Goal: Task Accomplishment & Management: Use online tool/utility

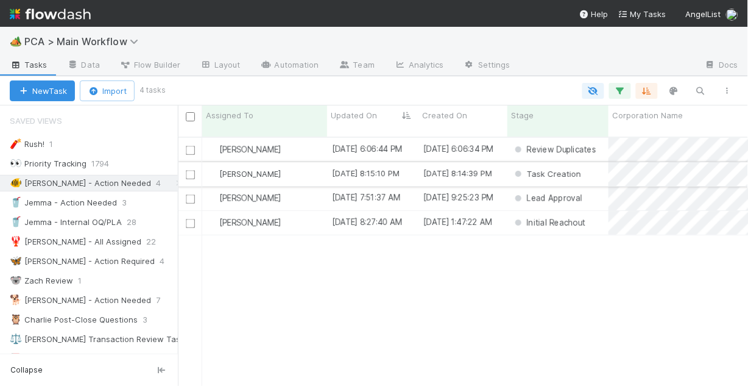
scroll to position [251, 563]
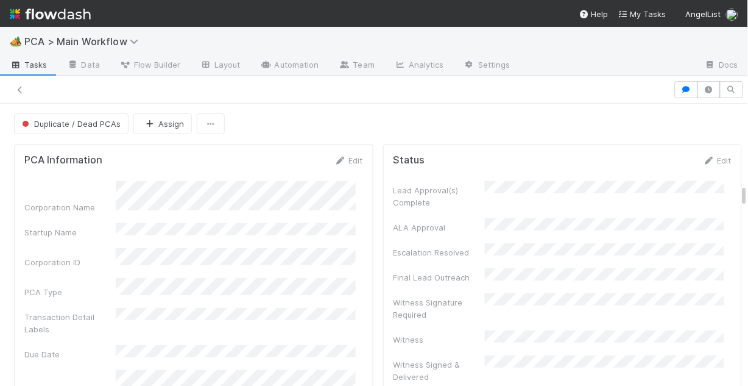
scroll to position [1316, 0]
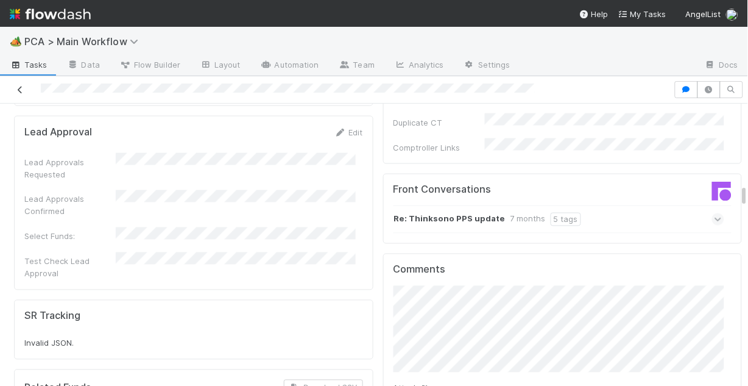
click at [15, 87] on icon at bounding box center [20, 90] width 12 height 8
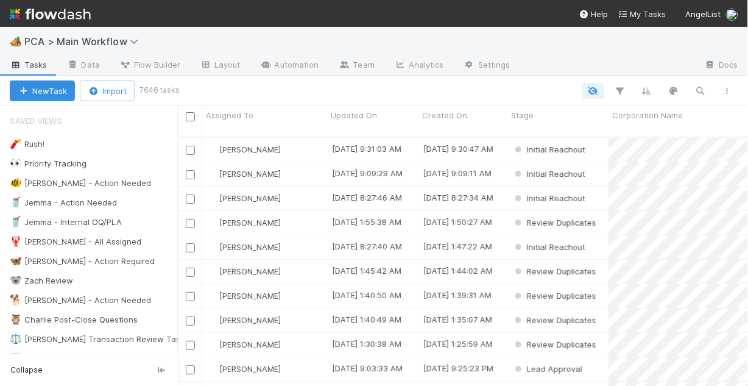
scroll to position [251, 563]
click at [93, 180] on div "🐠 [PERSON_NAME] - Action Needed" at bounding box center [80, 183] width 141 height 15
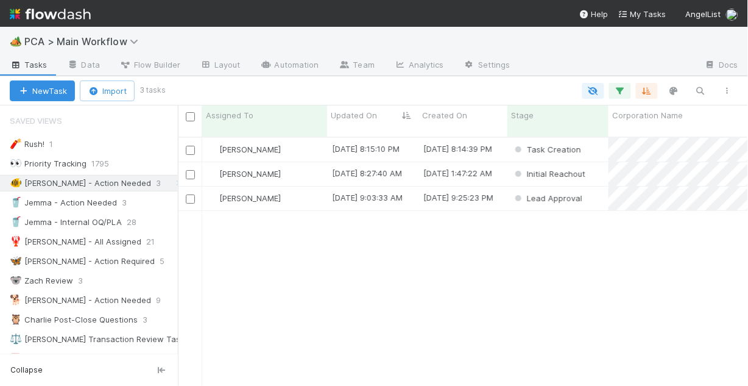
scroll to position [251, 563]
click at [311, 140] on div "[PERSON_NAME]" at bounding box center [264, 150] width 125 height 24
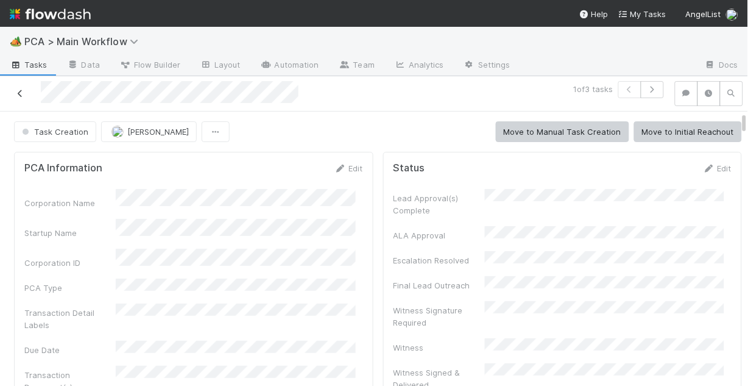
click at [21, 91] on icon at bounding box center [20, 94] width 12 height 8
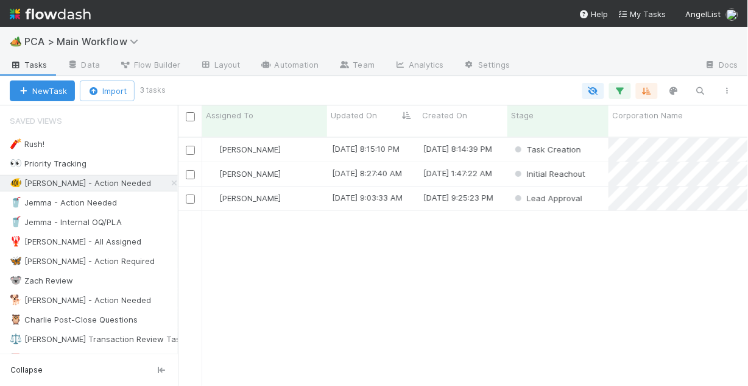
scroll to position [251, 563]
click at [307, 192] on div "[PERSON_NAME]" at bounding box center [264, 198] width 125 height 24
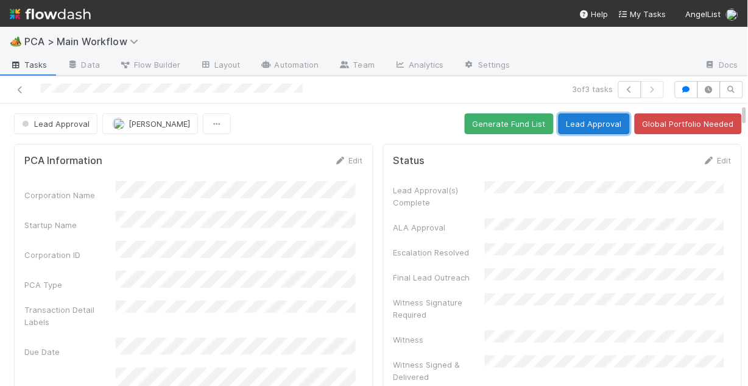
click at [561, 123] on button "Lead Approval" at bounding box center [594, 123] width 71 height 21
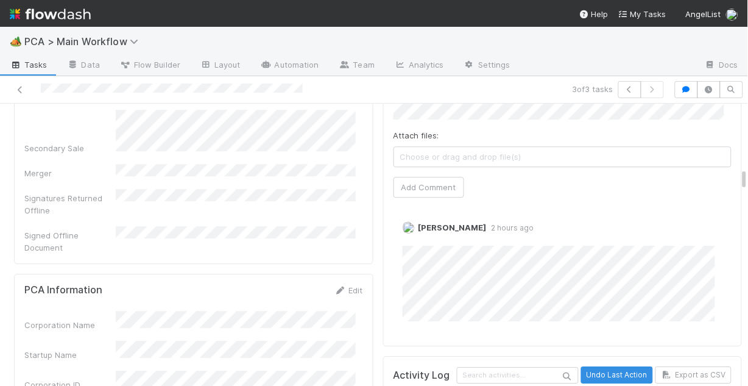
scroll to position [1554, 0]
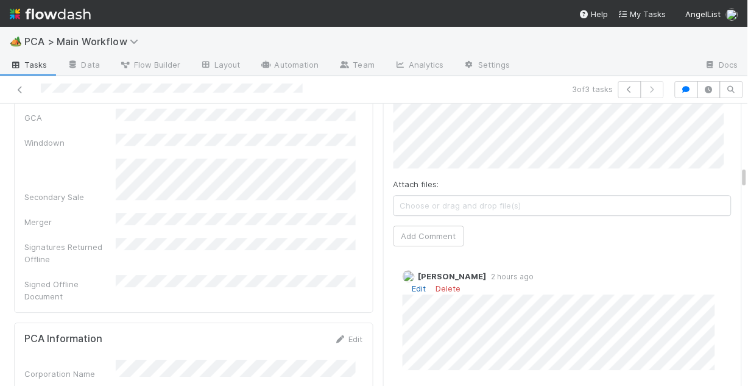
click at [413, 283] on link "Edit" at bounding box center [420, 288] width 14 height 10
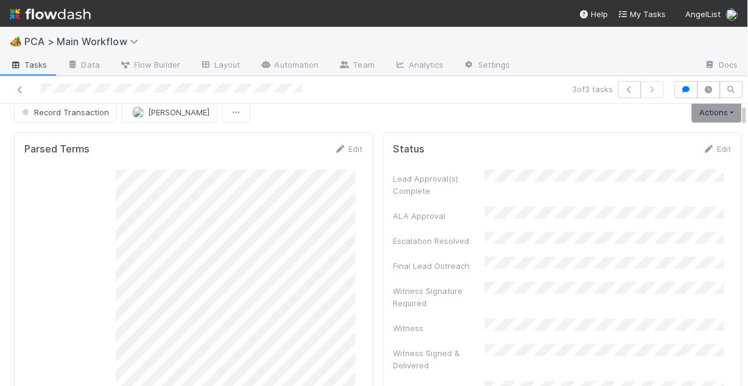
scroll to position [0, 0]
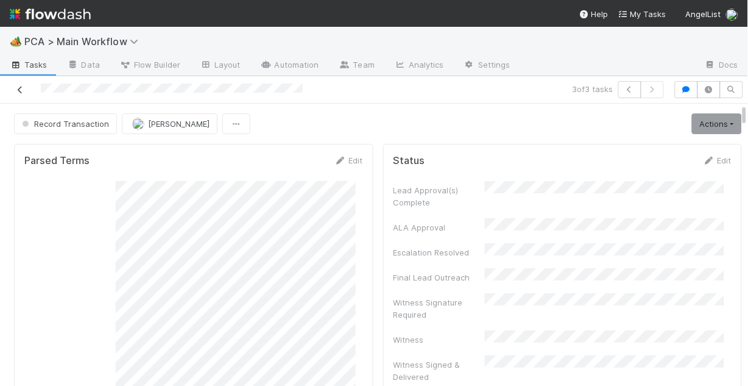
click at [17, 87] on icon at bounding box center [20, 90] width 12 height 8
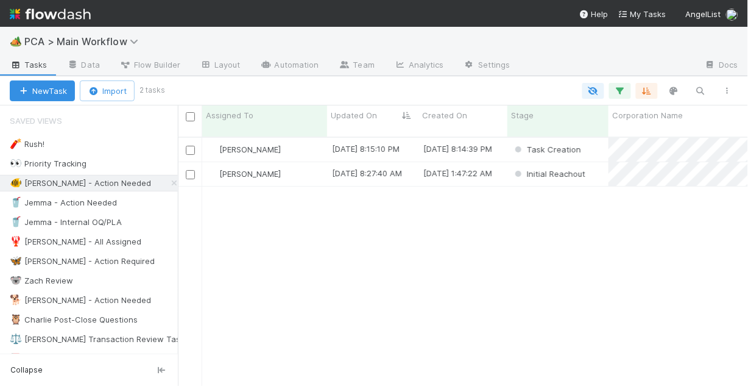
scroll to position [251, 563]
click at [285, 169] on div "[PERSON_NAME]" at bounding box center [264, 174] width 125 height 24
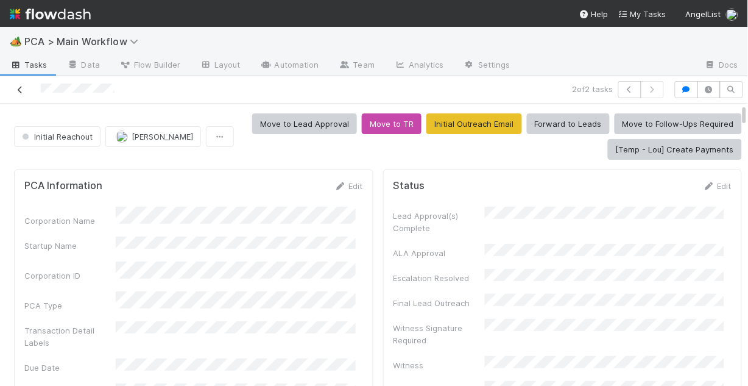
click at [20, 90] on icon at bounding box center [20, 90] width 12 height 8
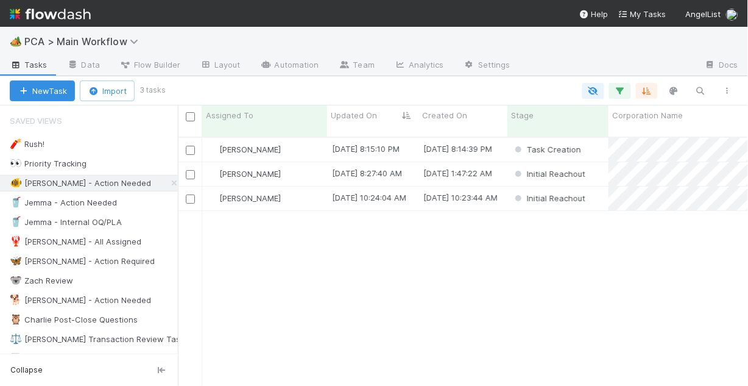
scroll to position [251, 563]
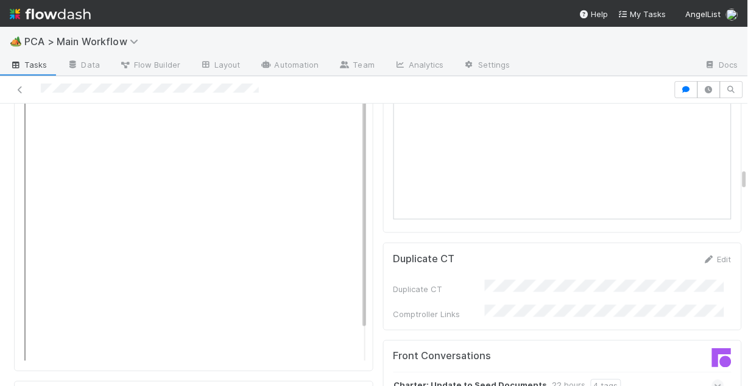
scroll to position [1121, 0]
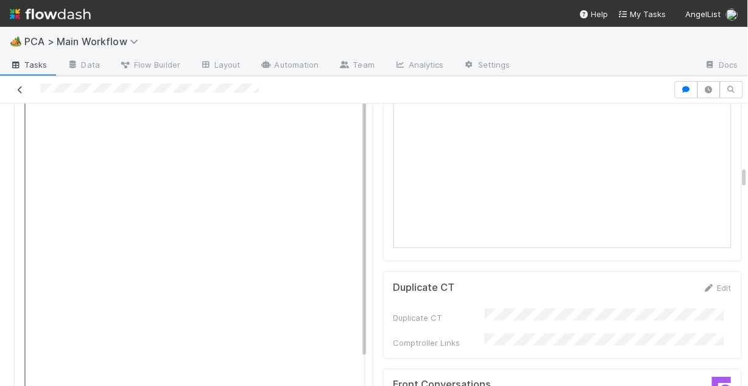
click at [20, 88] on icon at bounding box center [20, 90] width 12 height 8
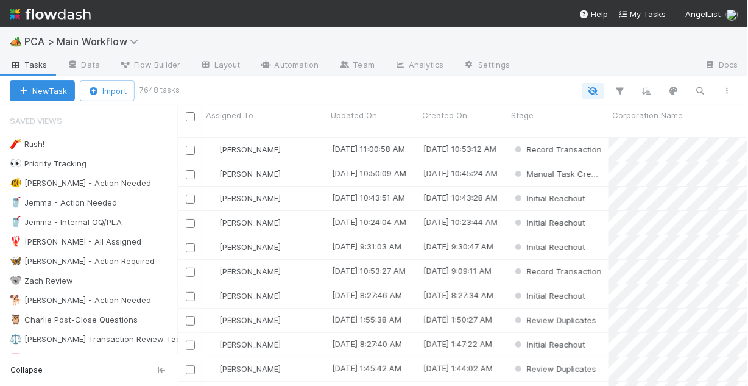
scroll to position [251, 563]
click at [94, 181] on div "🐠 [PERSON_NAME] - Action Needed" at bounding box center [80, 183] width 141 height 15
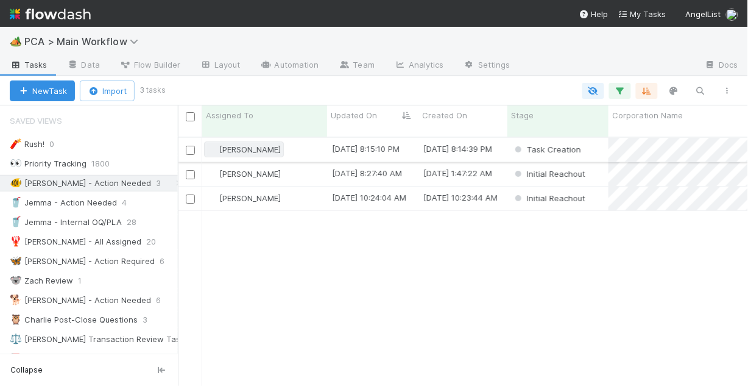
scroll to position [251, 563]
click at [301, 166] on div "[PERSON_NAME]" at bounding box center [264, 174] width 125 height 24
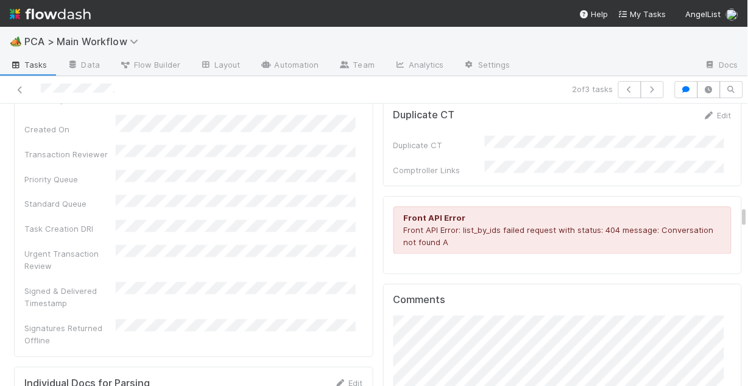
scroll to position [1316, 0]
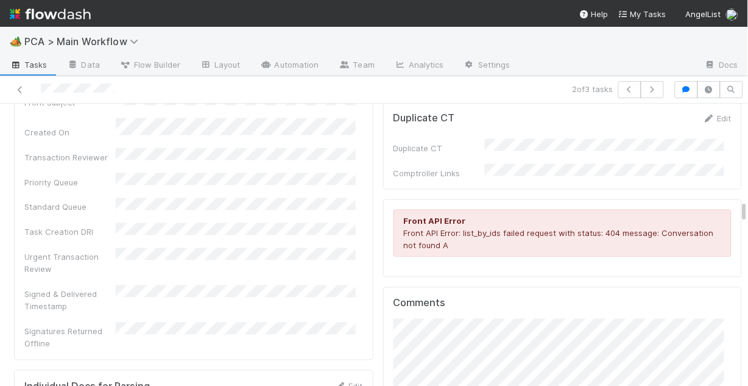
click at [38, 89] on div at bounding box center [172, 89] width 335 height 17
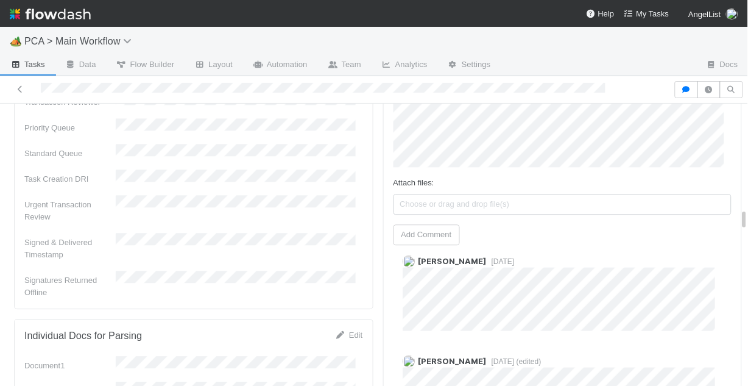
scroll to position [1414, 0]
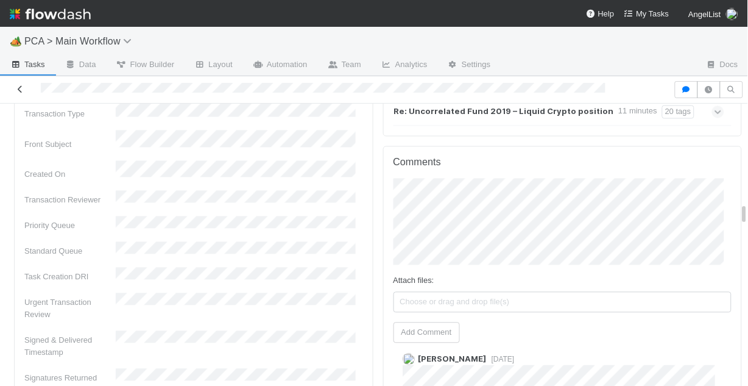
click at [23, 91] on icon at bounding box center [20, 89] width 12 height 8
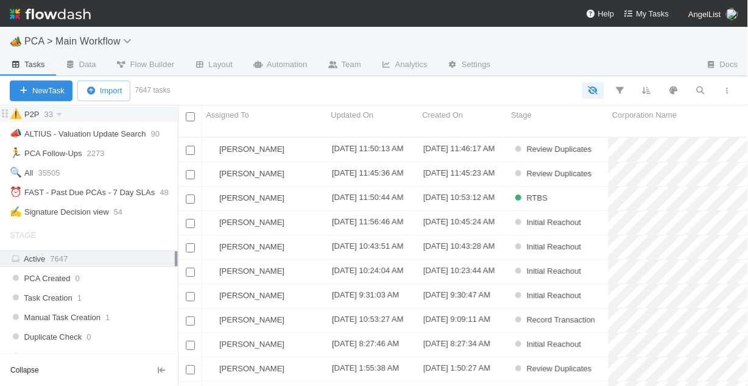
scroll to position [293, 0]
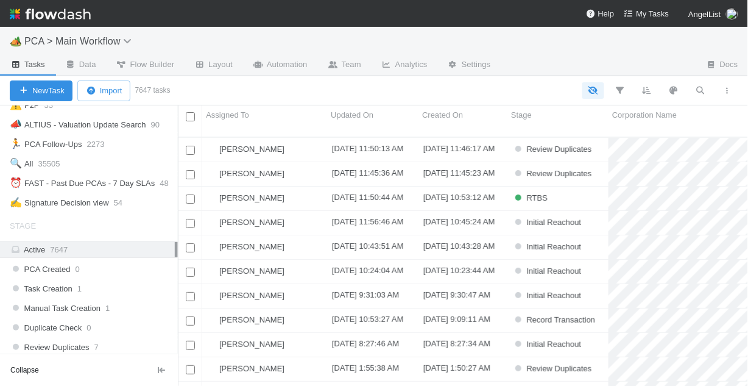
click at [73, 252] on div "Active 7647" at bounding box center [92, 249] width 165 height 15
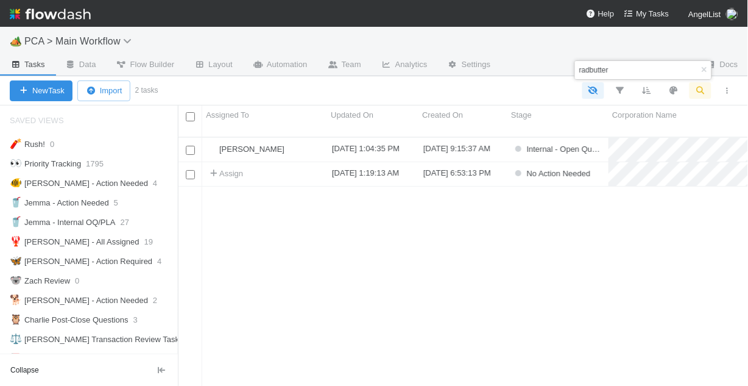
scroll to position [251, 563]
type input "radbutter"
click at [307, 138] on div "[PERSON_NAME]" at bounding box center [264, 150] width 125 height 24
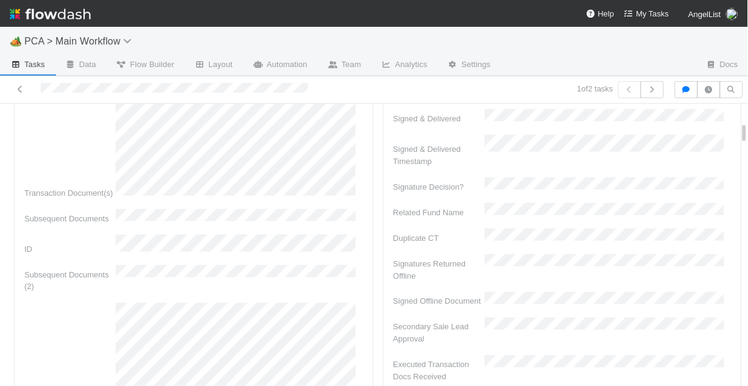
scroll to position [390, 0]
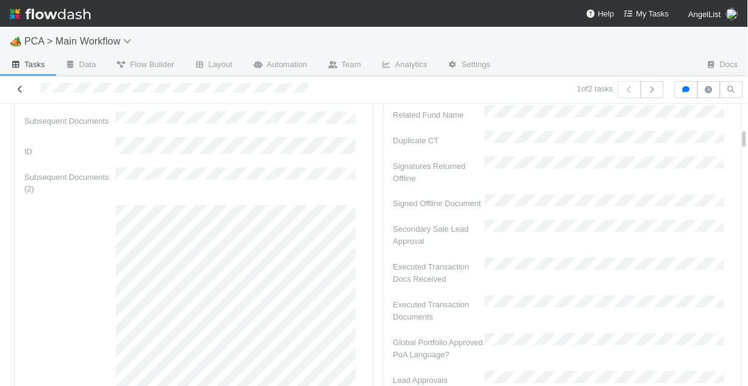
click at [18, 90] on icon at bounding box center [20, 89] width 12 height 8
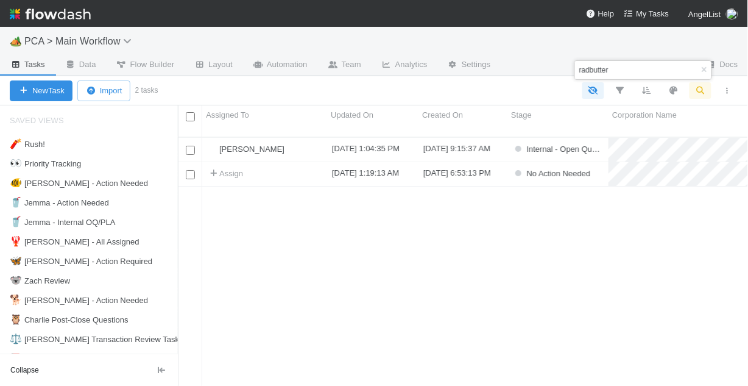
scroll to position [251, 563]
click at [87, 185] on div "🐠 [PERSON_NAME] - Action Needed" at bounding box center [79, 183] width 138 height 15
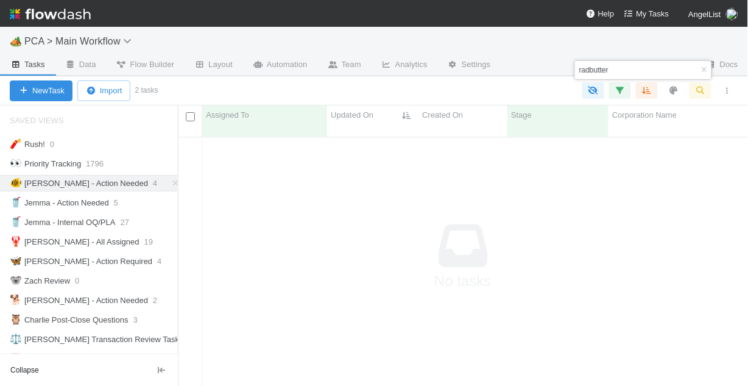
scroll to position [244, 563]
click at [712, 65] on div "radbutter" at bounding box center [644, 70] width 138 height 20
click at [706, 65] on button "button" at bounding box center [704, 70] width 15 height 15
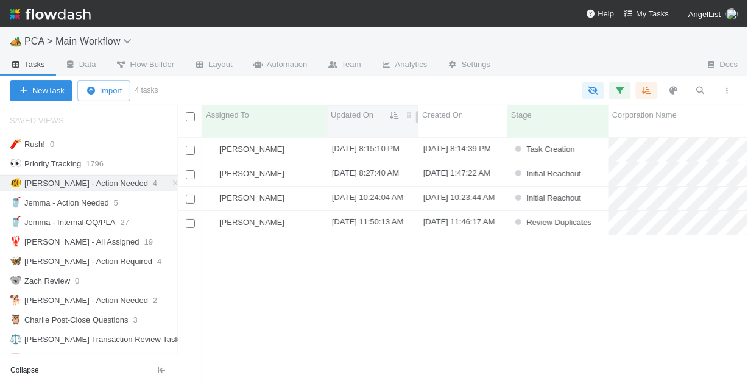
scroll to position [251, 563]
click at [311, 162] on div "[PERSON_NAME]" at bounding box center [264, 174] width 125 height 24
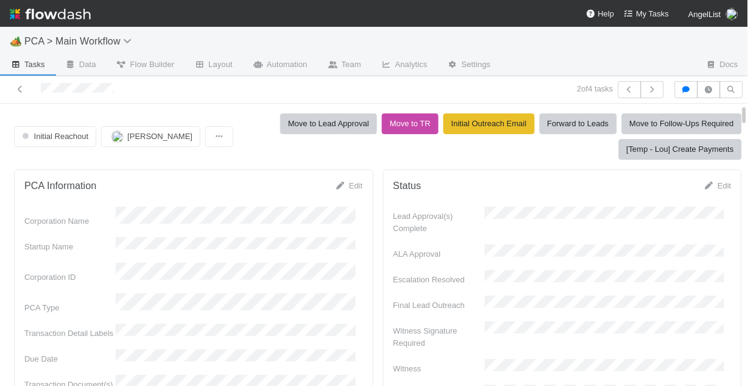
click at [21, 90] on icon at bounding box center [20, 89] width 12 height 8
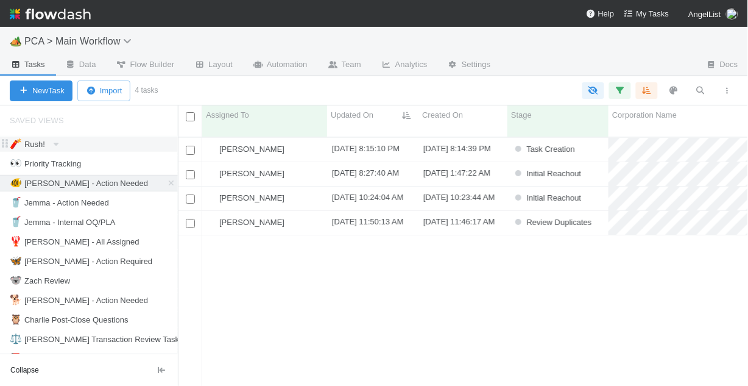
scroll to position [251, 563]
click at [307, 138] on div "[PERSON_NAME]" at bounding box center [264, 150] width 125 height 24
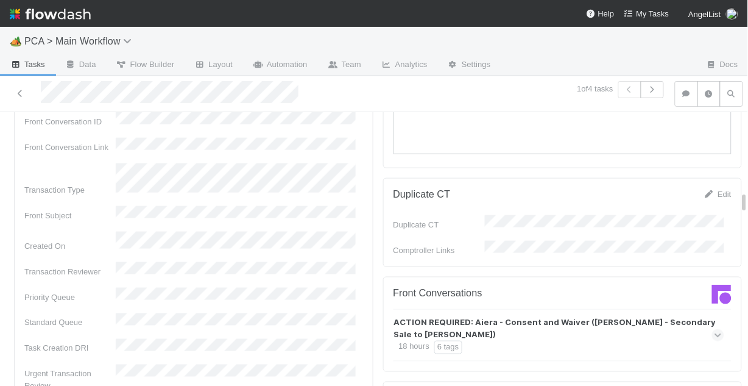
scroll to position [1268, 0]
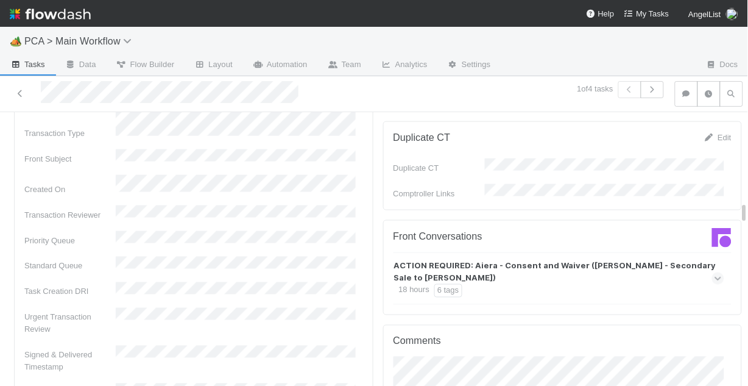
click at [715, 272] on icon at bounding box center [719, 278] width 8 height 12
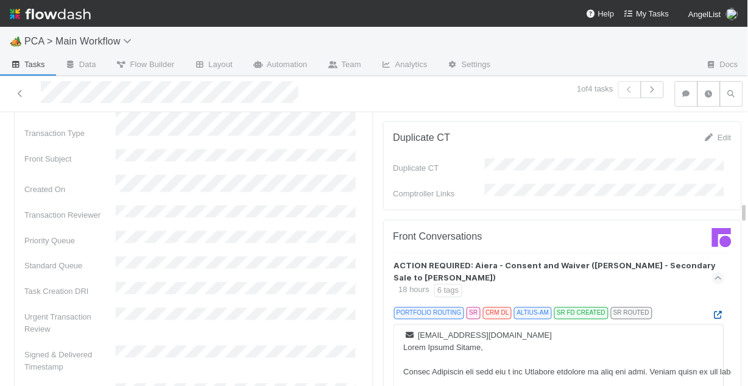
click at [712, 311] on icon at bounding box center [718, 315] width 12 height 8
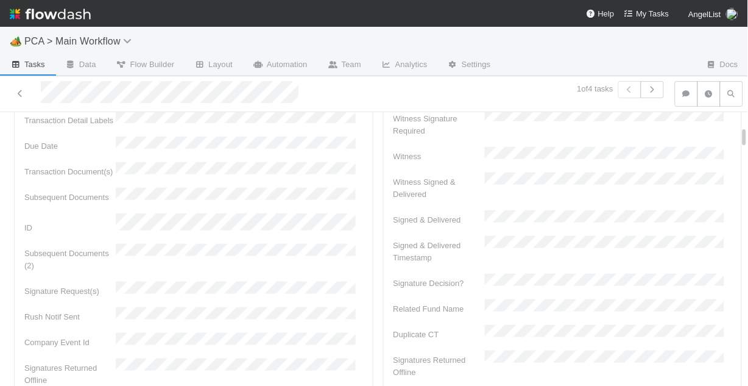
scroll to position [0, 0]
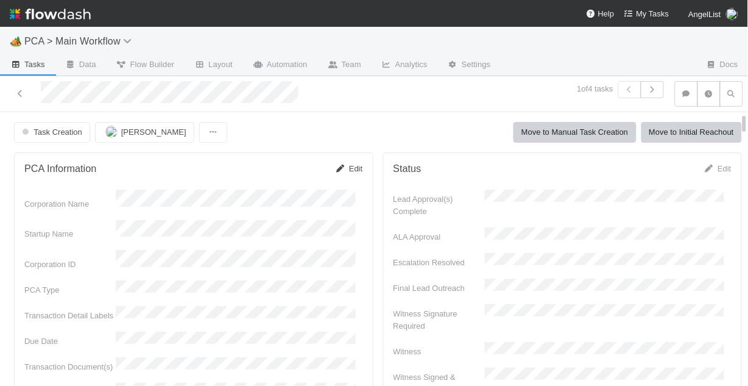
click at [344, 170] on link "Edit" at bounding box center [349, 168] width 28 height 9
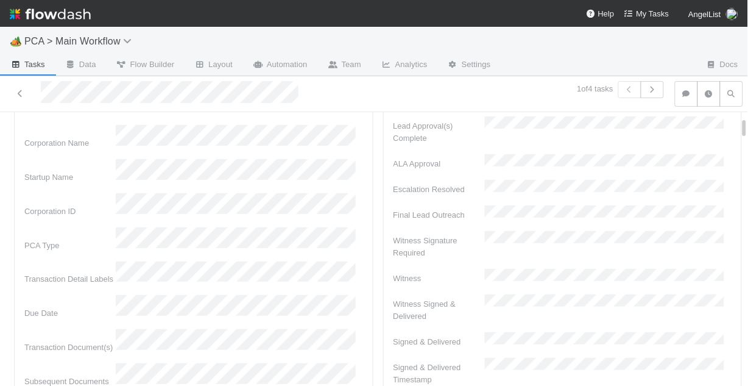
scroll to position [49, 0]
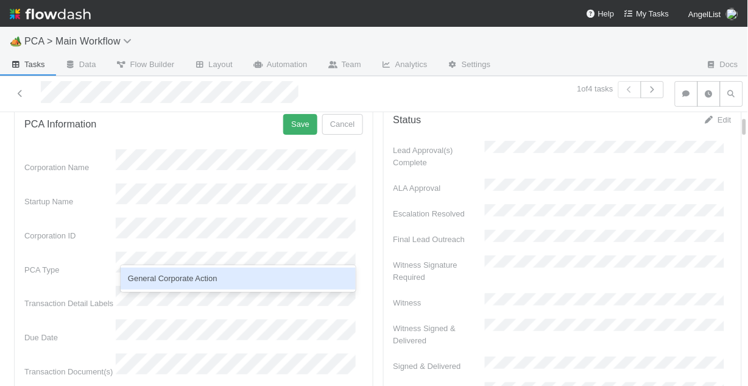
click at [219, 284] on div "General Corporate Action" at bounding box center [238, 279] width 235 height 22
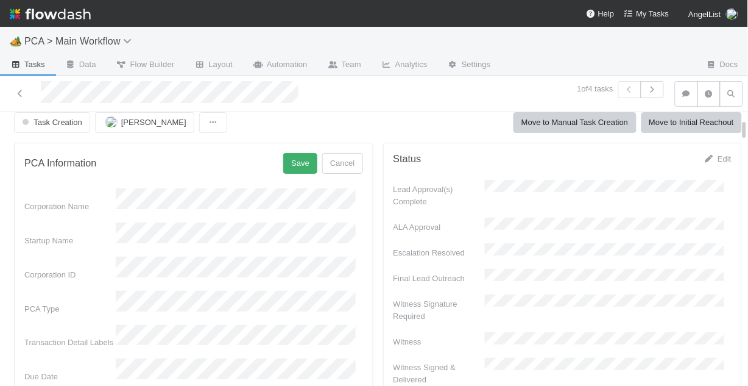
scroll to position [0, 0]
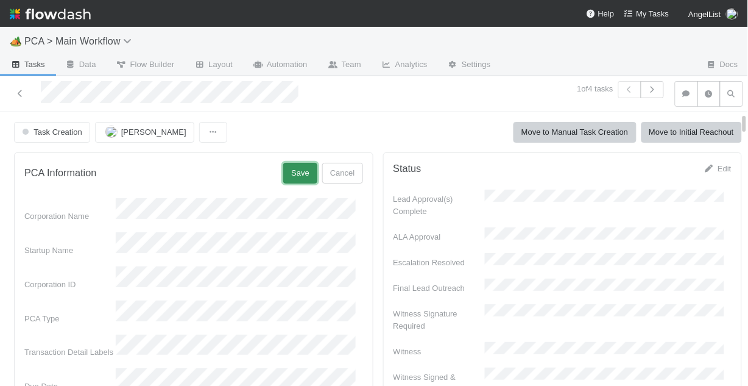
click at [290, 177] on button "Save" at bounding box center [300, 173] width 34 height 21
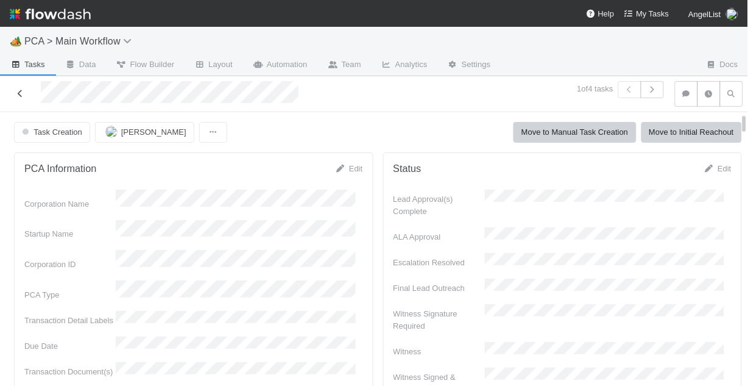
click at [23, 93] on icon at bounding box center [20, 94] width 12 height 8
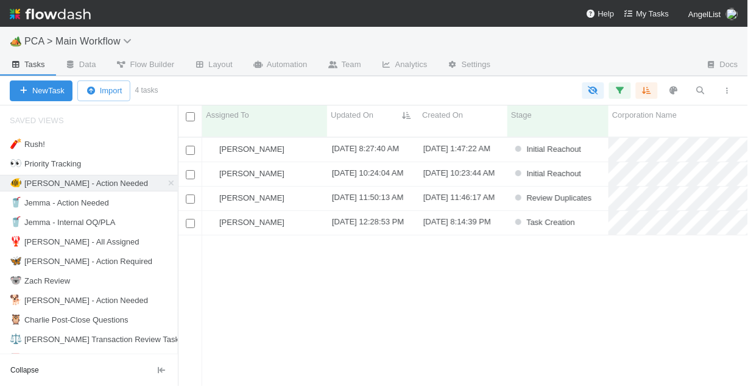
scroll to position [251, 563]
click at [319, 166] on div "[PERSON_NAME]" at bounding box center [264, 174] width 125 height 24
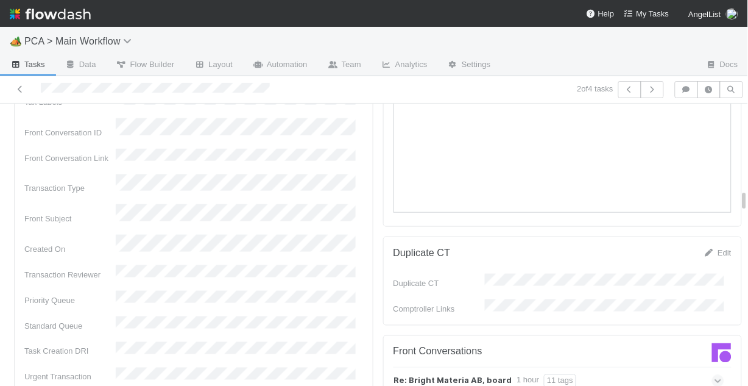
scroll to position [1268, 0]
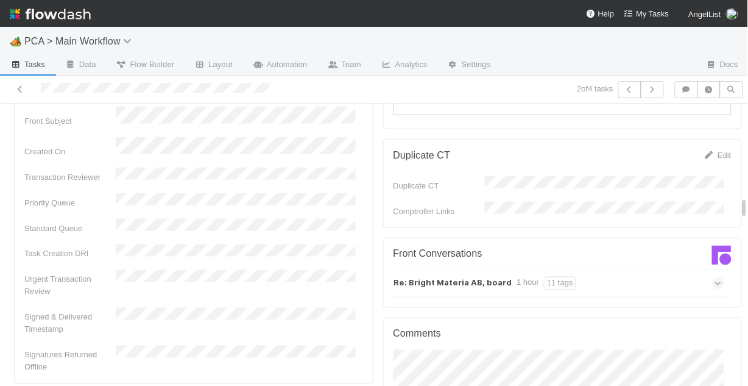
click at [715, 277] on icon at bounding box center [719, 283] width 8 height 12
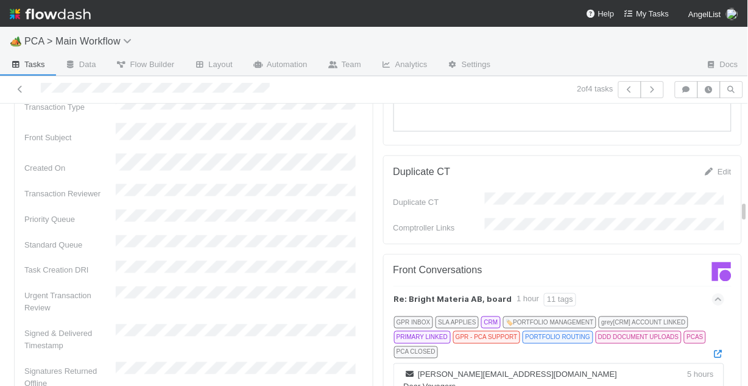
scroll to position [1316, 0]
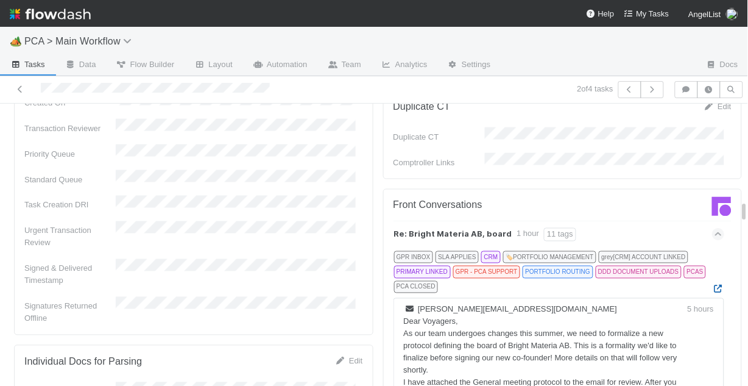
click at [712, 285] on icon at bounding box center [718, 289] width 12 height 8
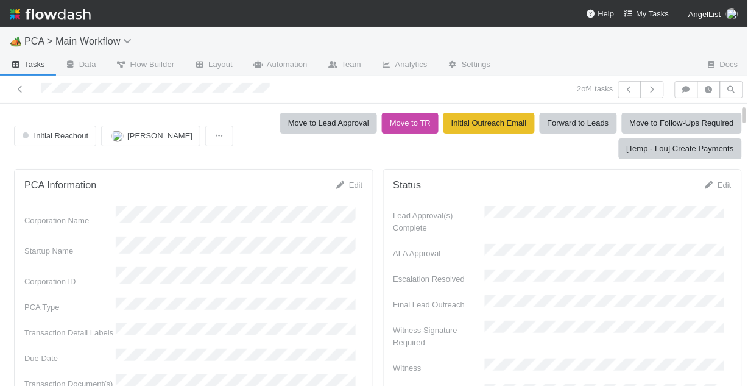
scroll to position [0, 0]
click at [346, 182] on link "Edit" at bounding box center [349, 185] width 28 height 9
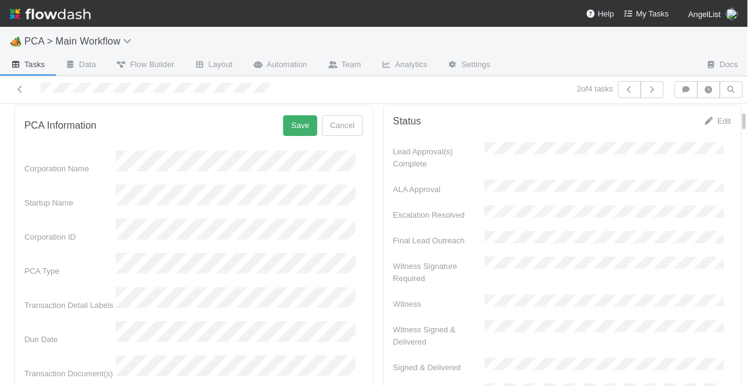
scroll to position [98, 0]
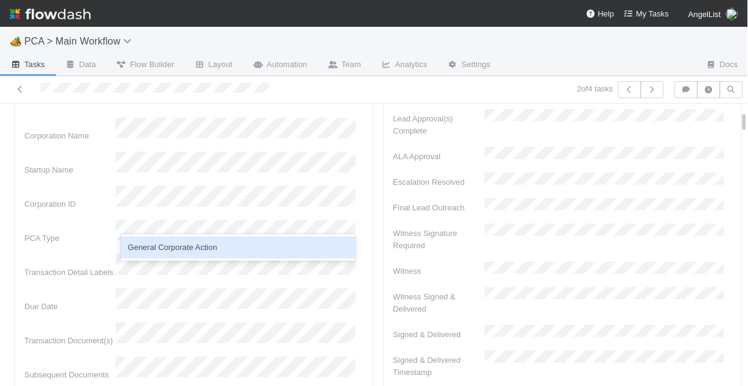
click at [208, 245] on div "General Corporate Action" at bounding box center [238, 247] width 235 height 22
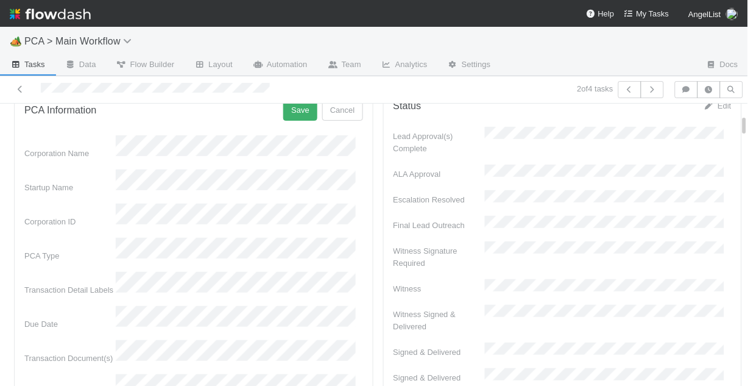
scroll to position [49, 0]
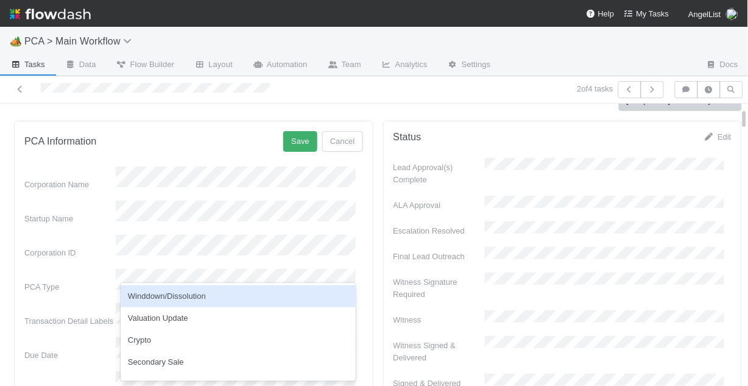
click at [90, 235] on div "Corporation ID" at bounding box center [193, 247] width 339 height 24
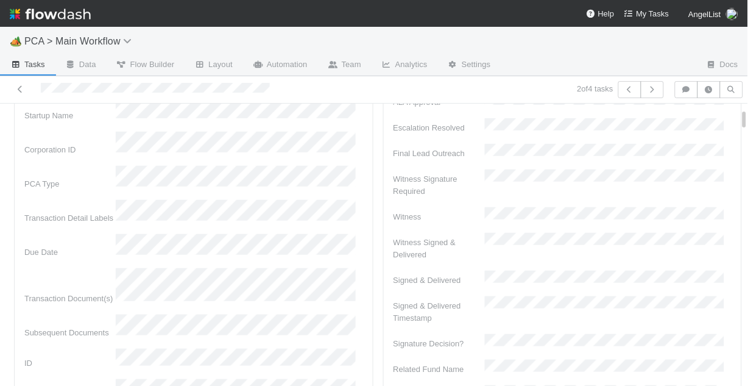
scroll to position [0, 0]
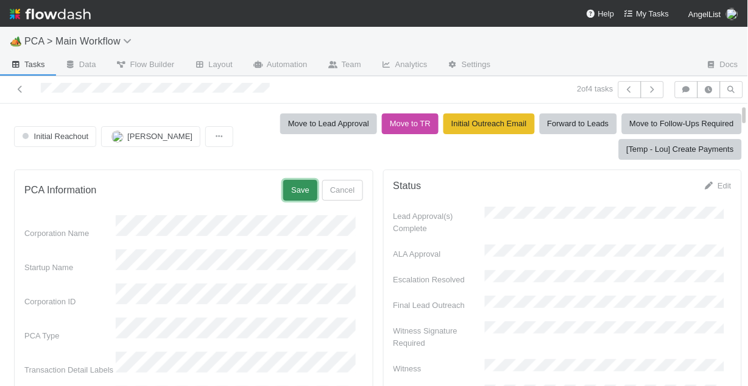
click at [294, 196] on button "Save" at bounding box center [300, 190] width 34 height 21
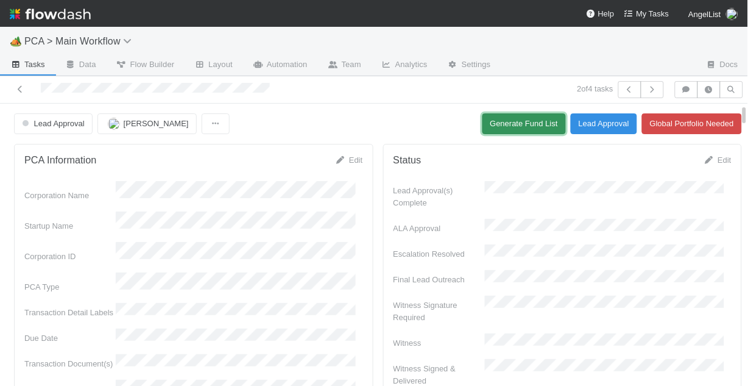
click at [483, 126] on button "Generate Fund List" at bounding box center [524, 123] width 83 height 21
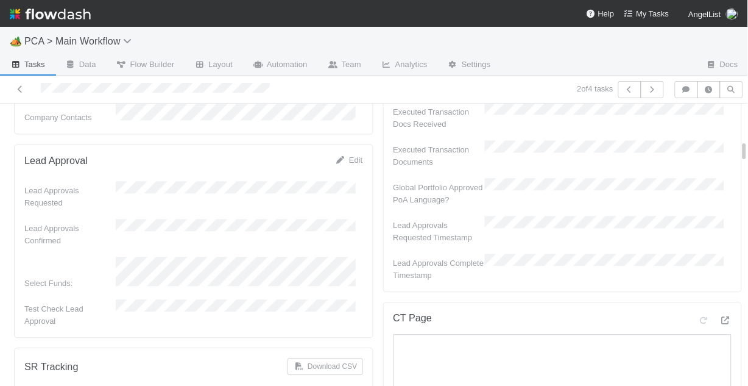
scroll to position [536, 0]
click at [345, 155] on link "Edit" at bounding box center [349, 159] width 28 height 9
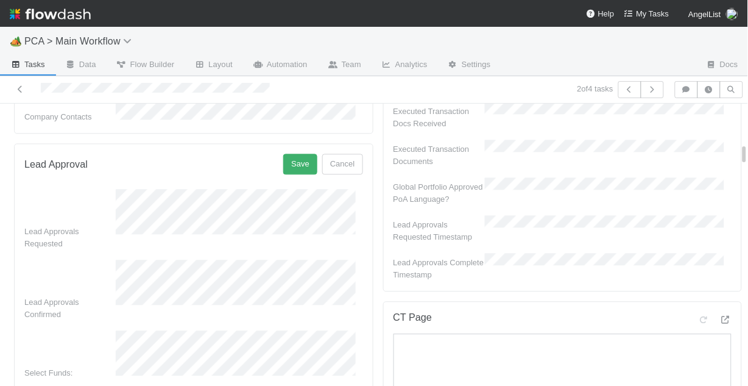
click at [110, 330] on div "Select Funds:" at bounding box center [193, 354] width 339 height 49
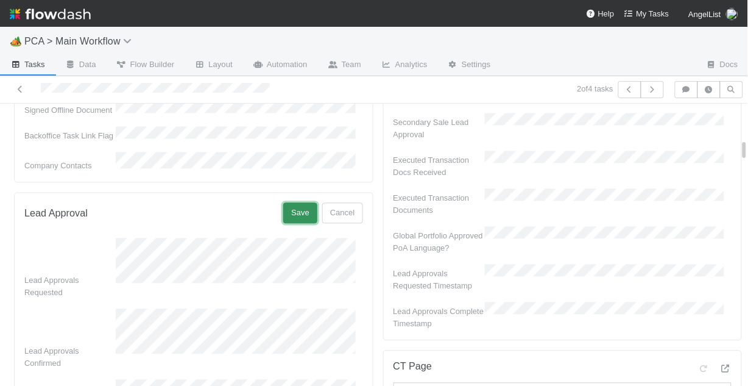
click at [294, 202] on button "Save" at bounding box center [300, 212] width 34 height 21
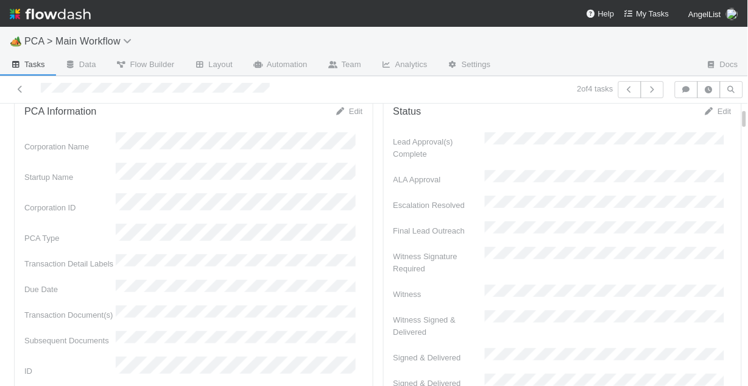
scroll to position [0, 0]
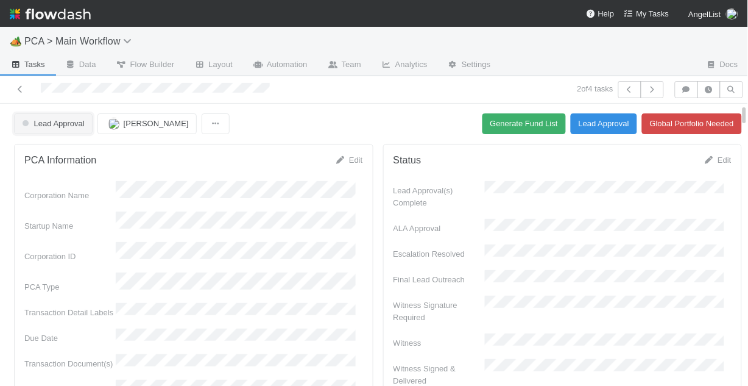
click at [72, 123] on span "Lead Approval" at bounding box center [52, 123] width 65 height 9
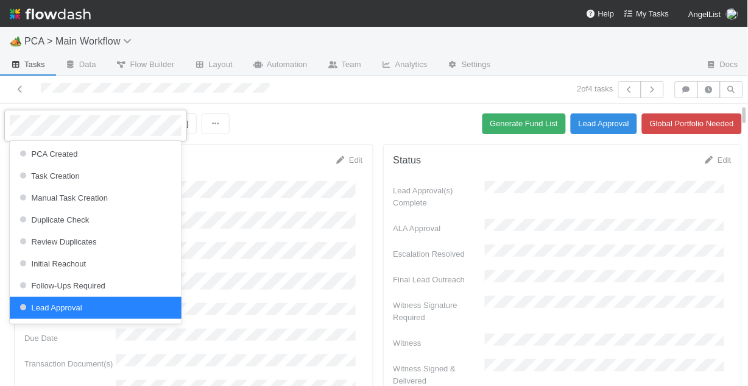
scroll to position [2, 0]
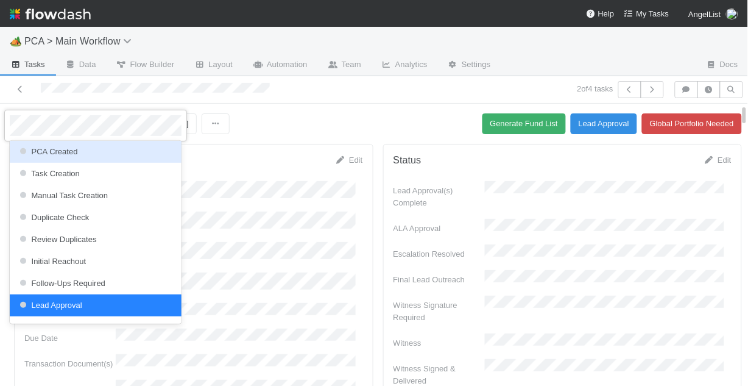
click at [353, 281] on div at bounding box center [374, 193] width 748 height 386
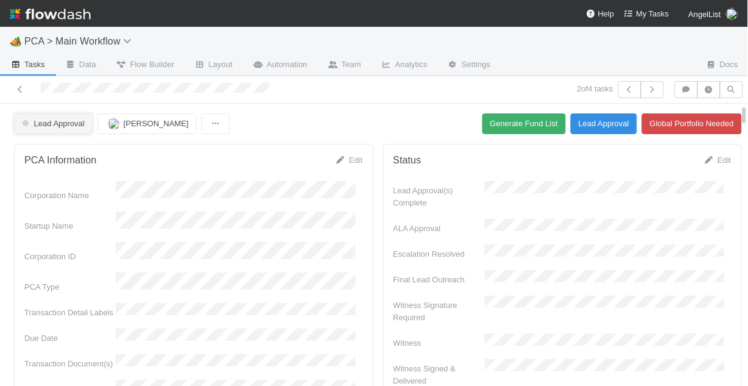
click at [73, 124] on span "Lead Approval" at bounding box center [52, 123] width 65 height 9
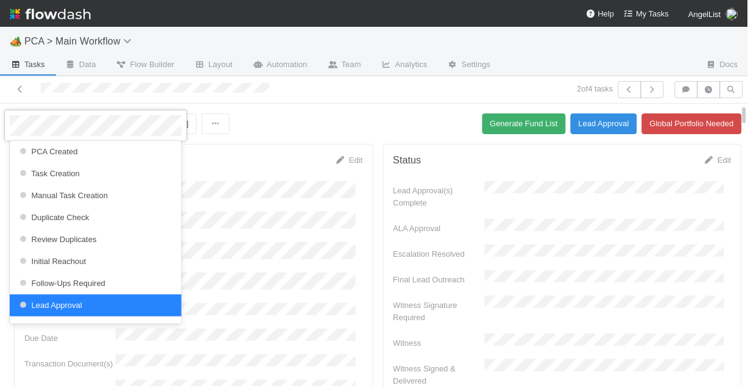
click at [282, 212] on div at bounding box center [374, 193] width 748 height 386
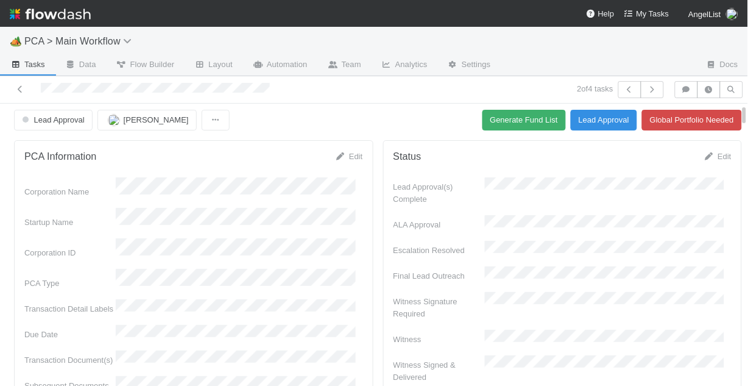
scroll to position [0, 0]
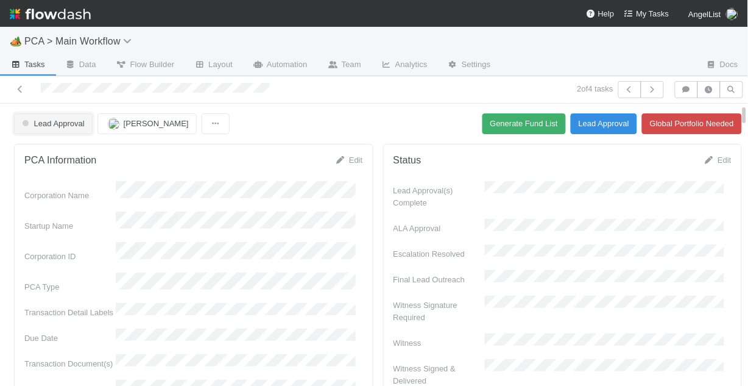
click at [68, 130] on button "Lead Approval" at bounding box center [53, 123] width 79 height 21
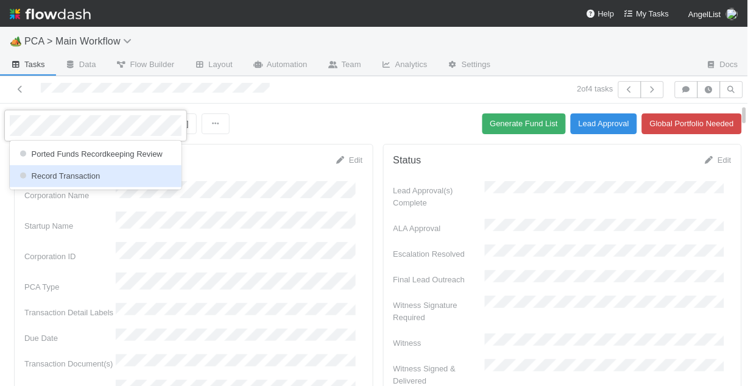
click at [77, 176] on span "Record Transaction" at bounding box center [58, 175] width 83 height 9
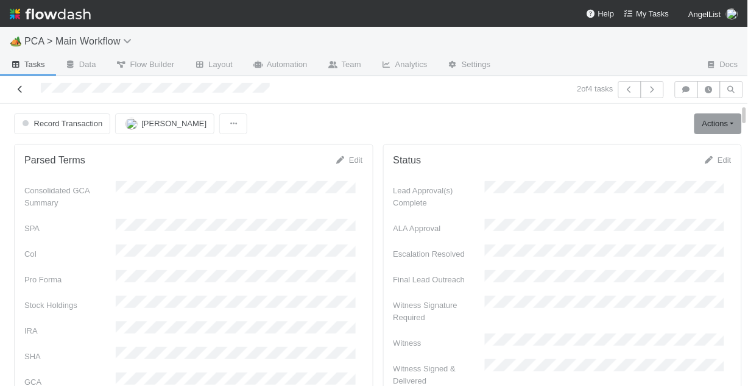
click at [18, 93] on icon at bounding box center [20, 89] width 12 height 8
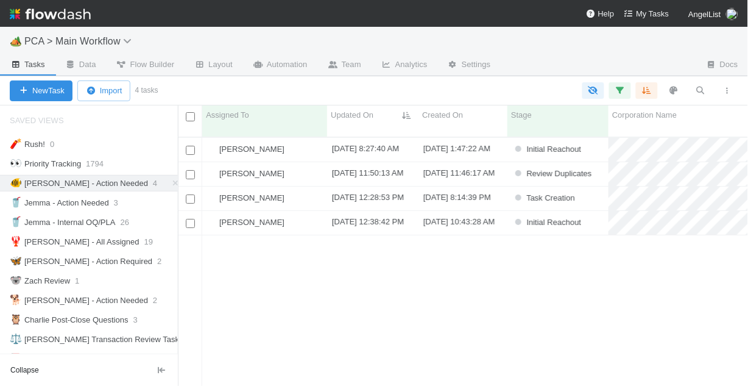
scroll to position [8, 8]
